Goal: Information Seeking & Learning: Learn about a topic

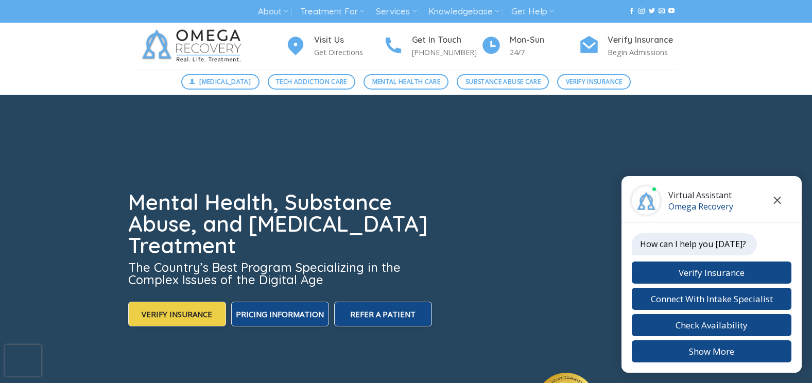
click at [783, 199] on button "Close chat" at bounding box center [777, 200] width 28 height 28
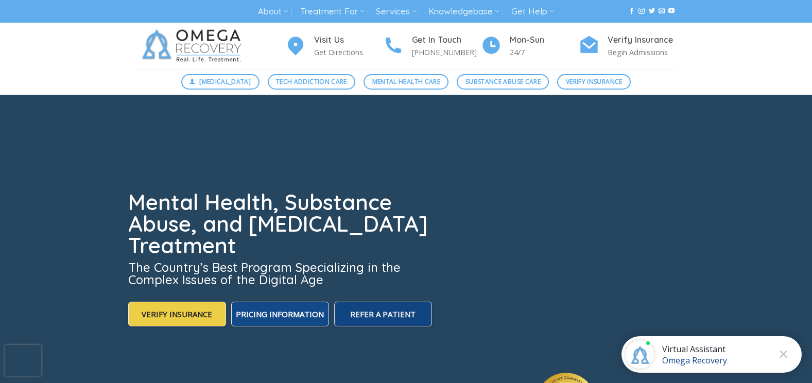
click at [408, 312] on span "Refer A Patient" at bounding box center [382, 314] width 65 height 10
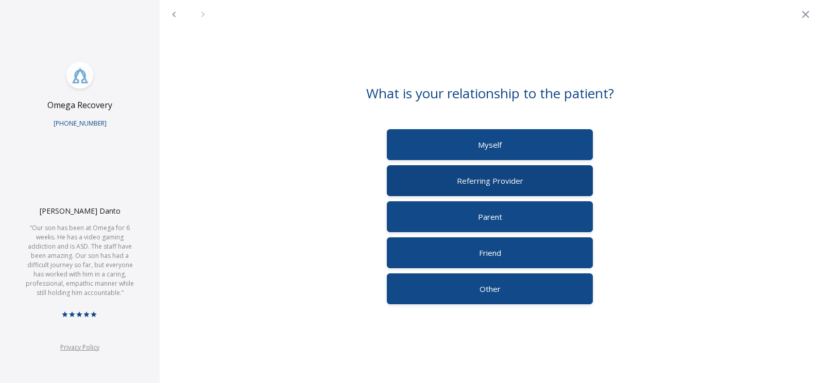
click at [431, 187] on label "Referring Provider" at bounding box center [490, 180] width 206 height 31
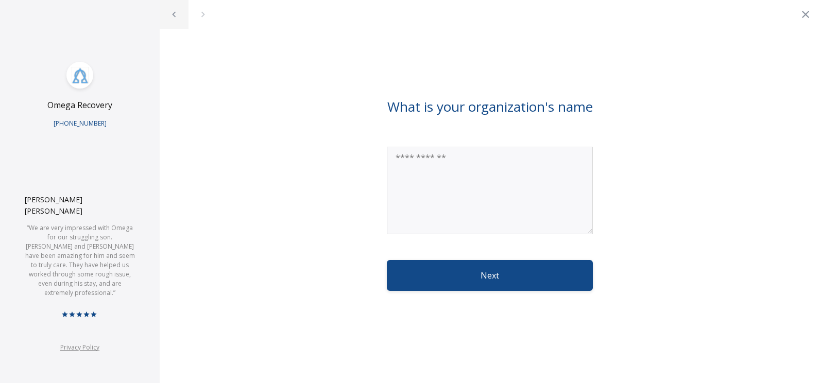
click at [174, 15] on icon "Back" at bounding box center [174, 14] width 4 height 6
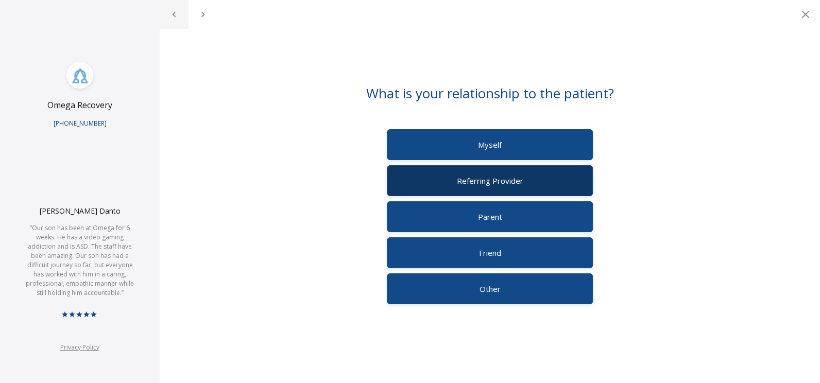
click at [174, 15] on icon "Back" at bounding box center [174, 14] width 4 height 6
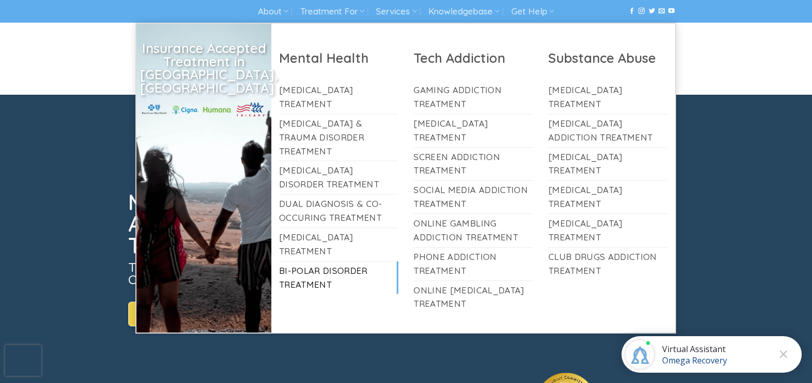
click at [337, 262] on link "Bi-Polar Disorder Treatment" at bounding box center [338, 278] width 119 height 33
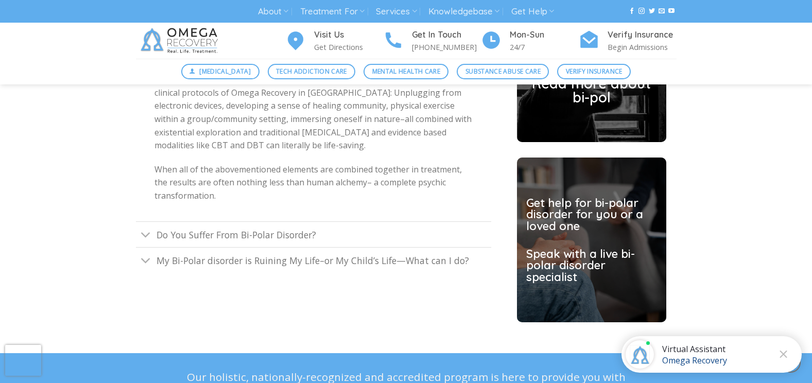
scroll to position [2729, 0]
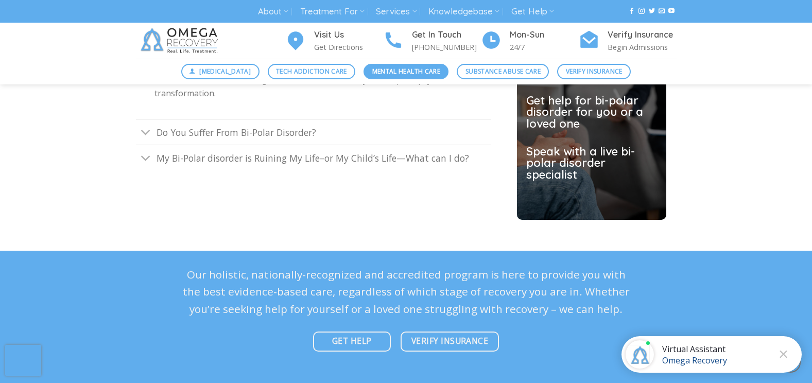
click at [388, 77] on link "Mental Health Care" at bounding box center [405, 71] width 85 height 15
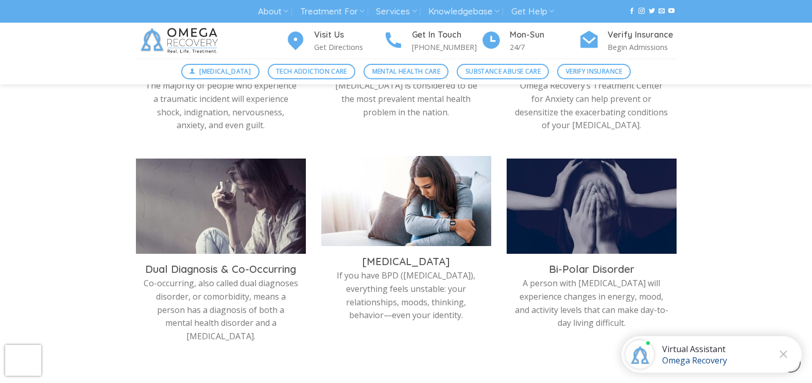
scroll to position [566, 0]
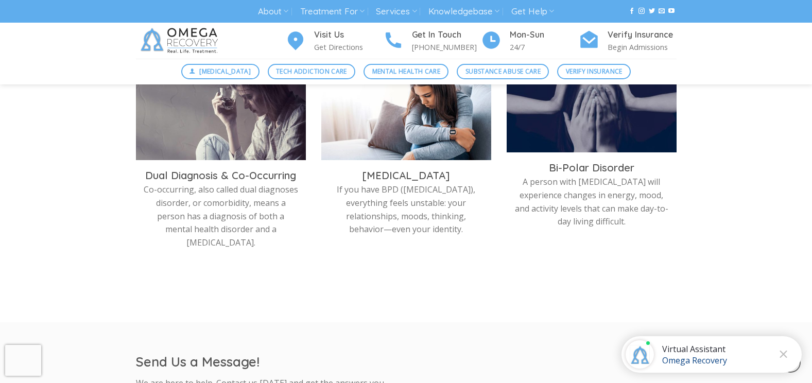
click at [606, 182] on p "A person with bipolar disorder will experience changes in energy, mood, and act…" at bounding box center [591, 202] width 154 height 53
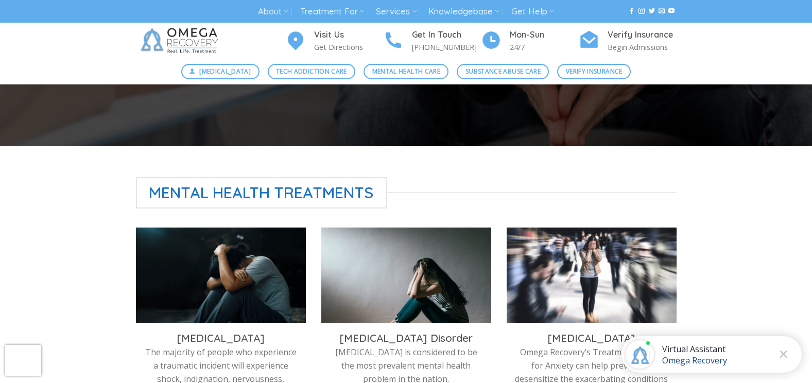
scroll to position [0, 0]
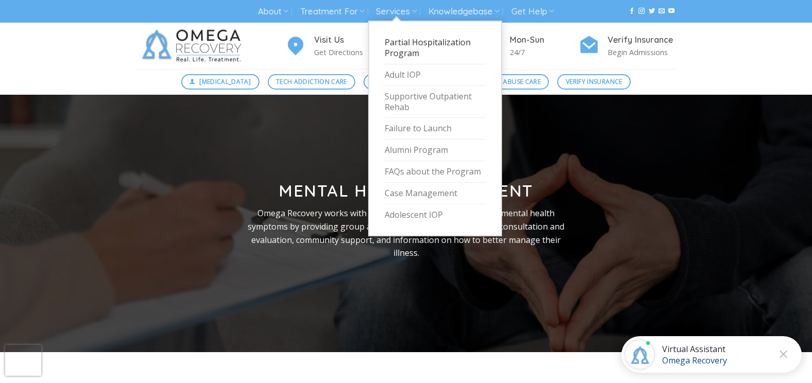
click at [419, 40] on link "Partial Hospitalization Program" at bounding box center [435, 48] width 101 height 32
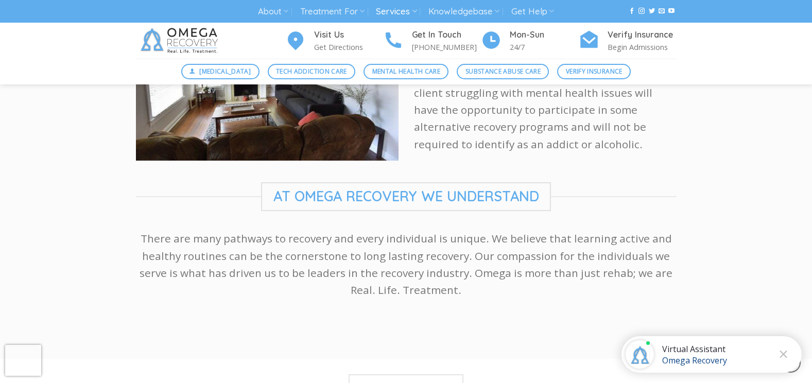
scroll to position [1854, 0]
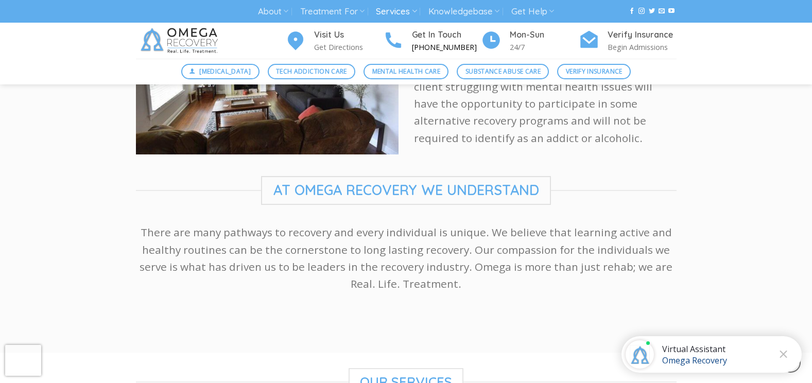
click at [420, 49] on p "[PHONE_NUMBER]" at bounding box center [446, 47] width 69 height 12
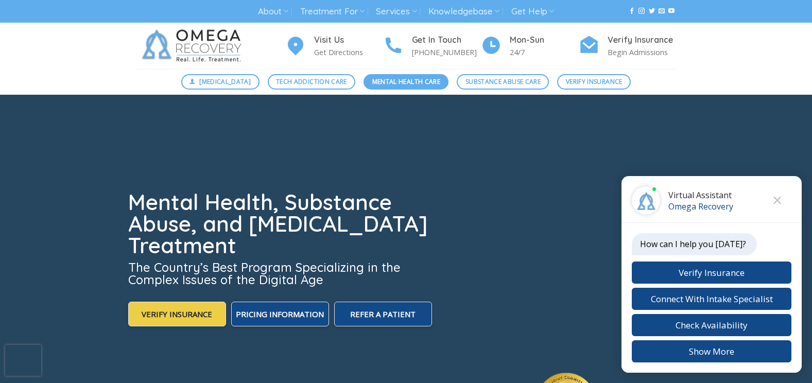
click at [429, 84] on span "Mental Health Care" at bounding box center [406, 82] width 68 height 10
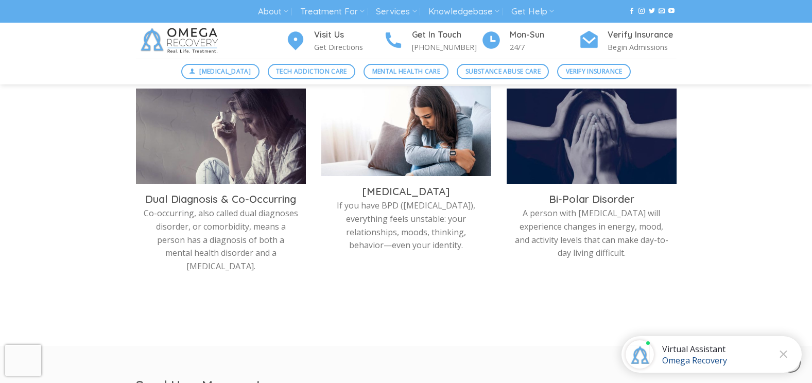
scroll to position [515, 0]
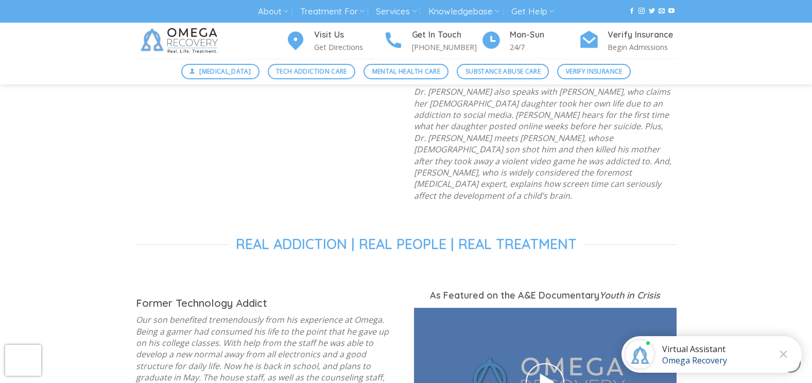
scroll to position [1339, 0]
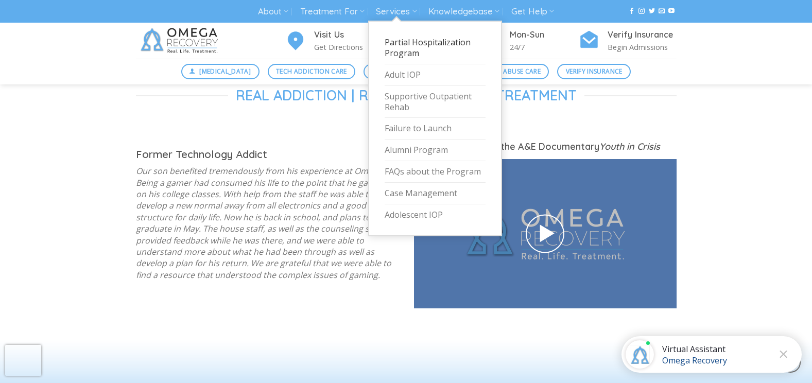
click at [404, 43] on link "Partial Hospitalization Program" at bounding box center [435, 48] width 101 height 32
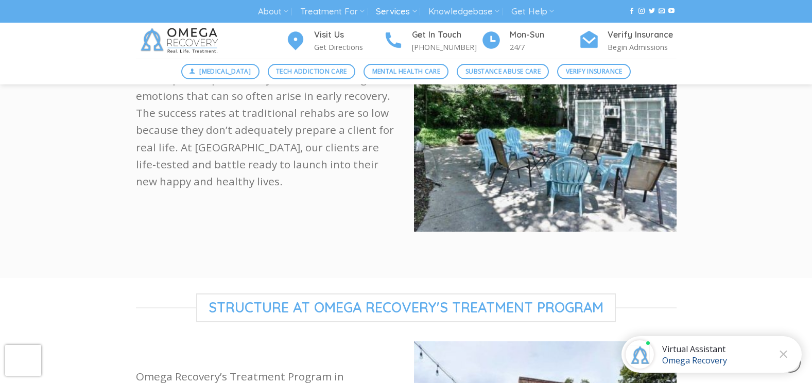
scroll to position [463, 0]
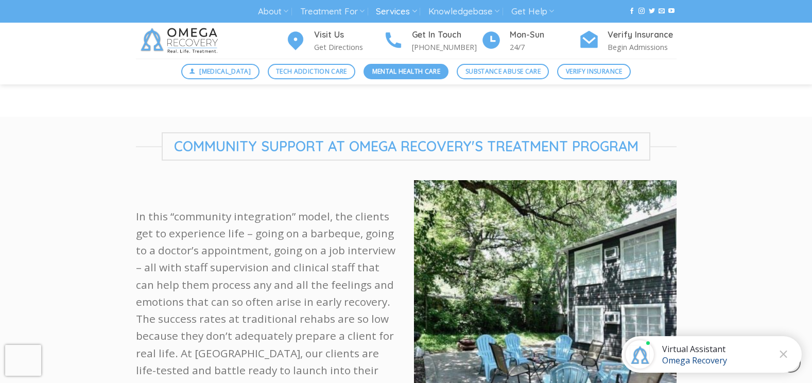
click at [418, 71] on span "Mental Health Care" at bounding box center [406, 71] width 68 height 10
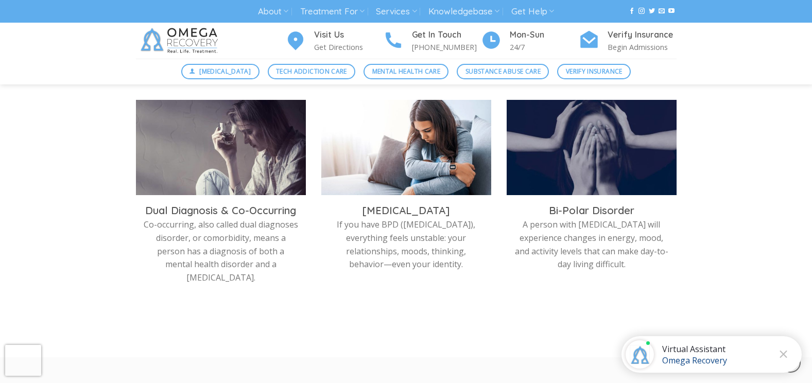
scroll to position [618, 0]
